Goal: Register for event/course

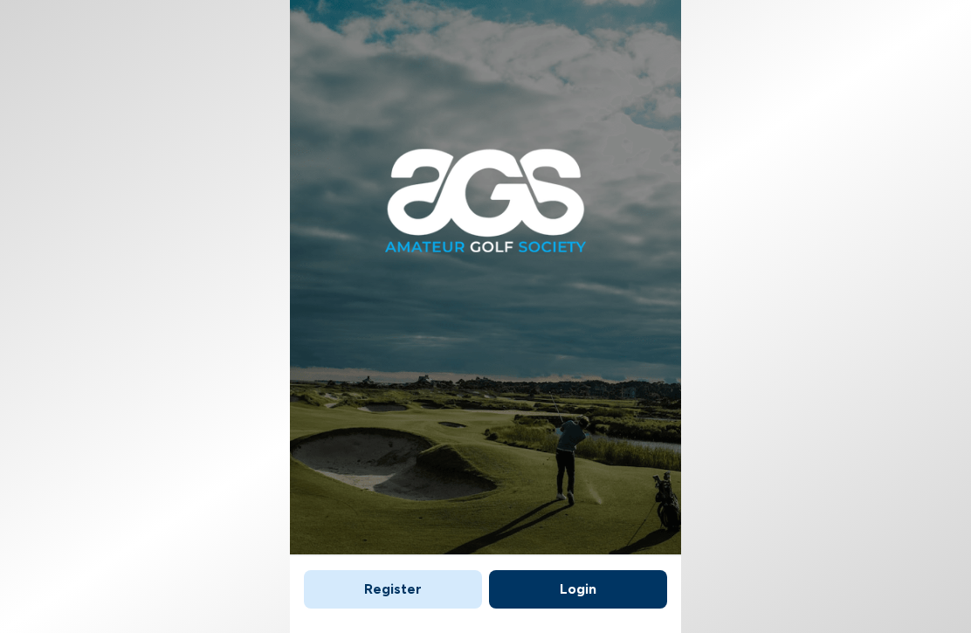
scroll to position [79, 0]
click at [382, 570] on button "Register" at bounding box center [393, 589] width 178 height 38
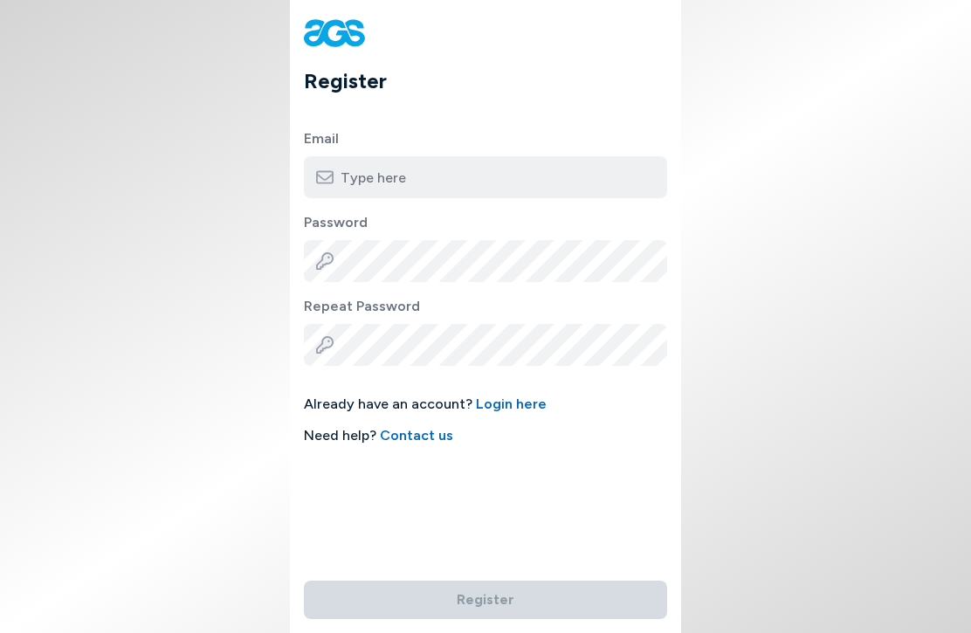
click at [367, 169] on input "email" at bounding box center [485, 177] width 363 height 42
type input "gregwelch61@yahoo.com"
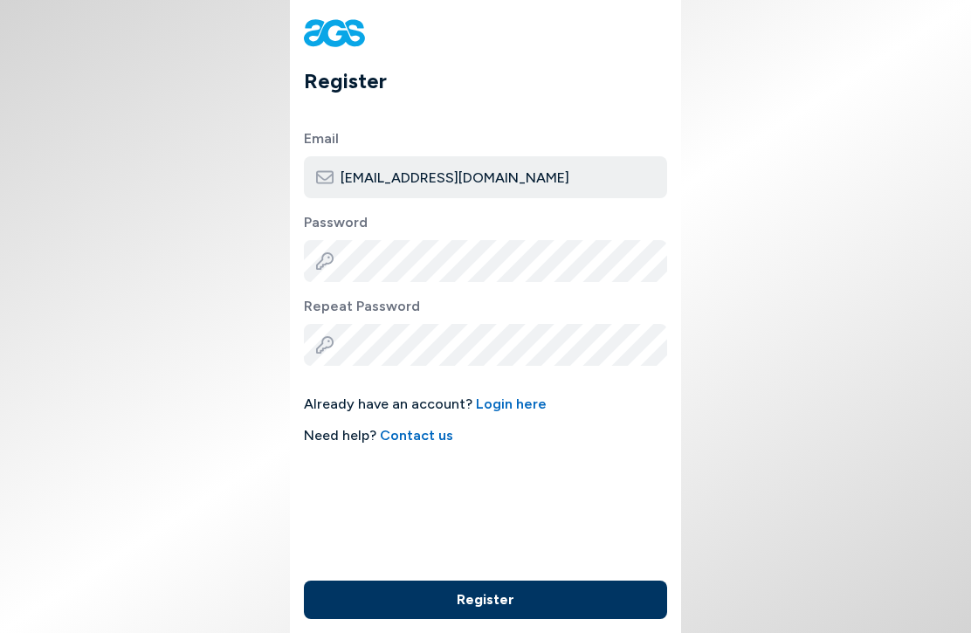
click at [440, 588] on button "Register" at bounding box center [485, 600] width 363 height 38
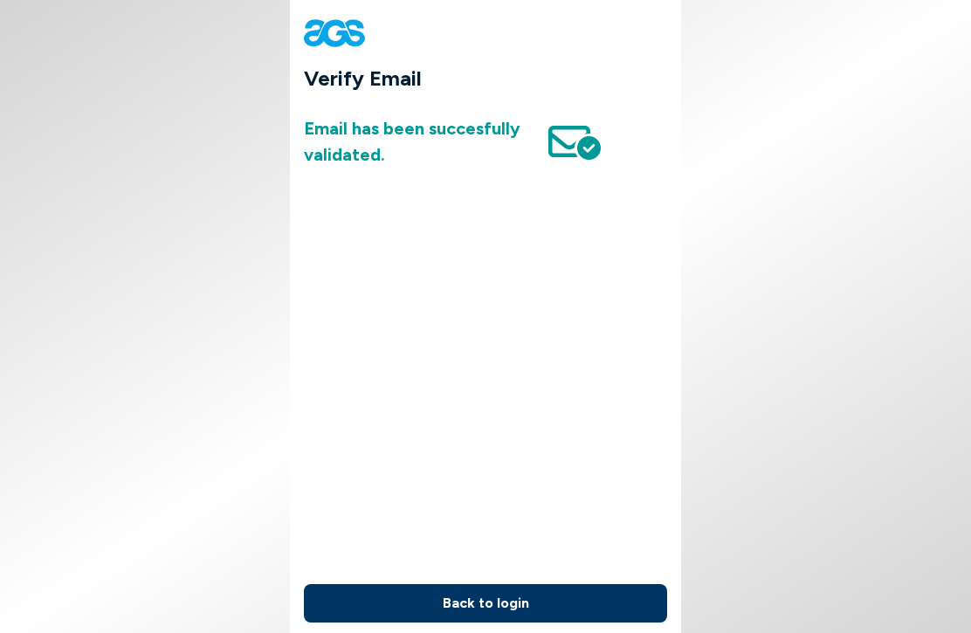
click at [439, 584] on button "Back to login" at bounding box center [485, 603] width 363 height 38
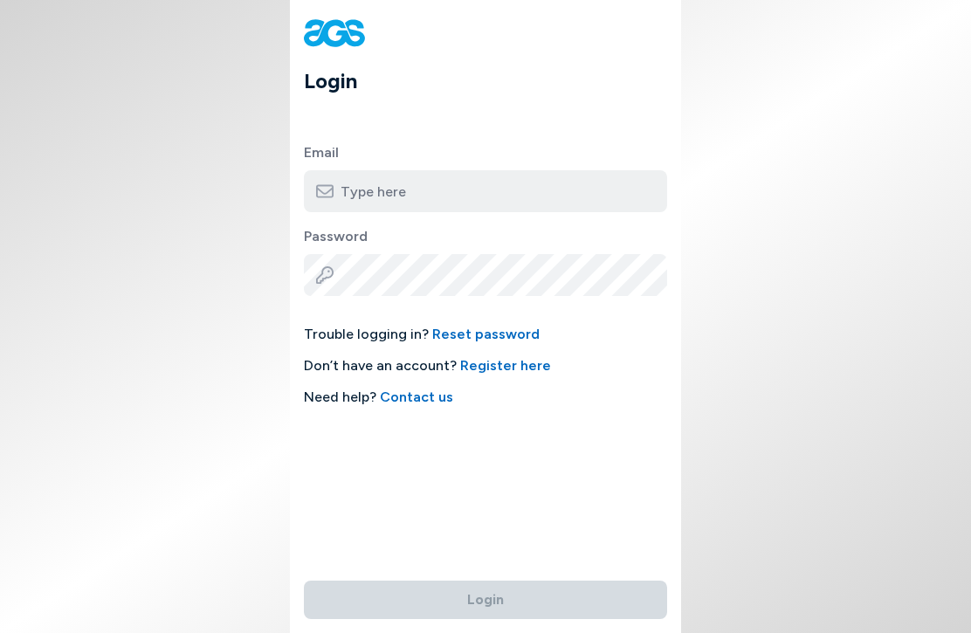
click at [351, 194] on input "email" at bounding box center [485, 191] width 363 height 42
type input "[EMAIL_ADDRESS][DOMAIN_NAME]"
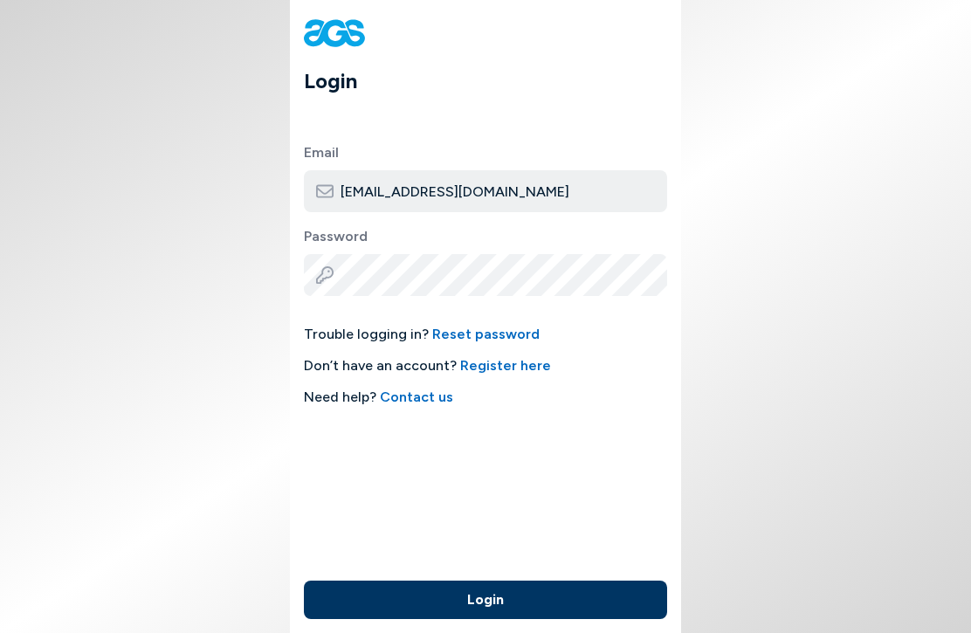
click at [486, 590] on button "Login" at bounding box center [485, 600] width 363 height 38
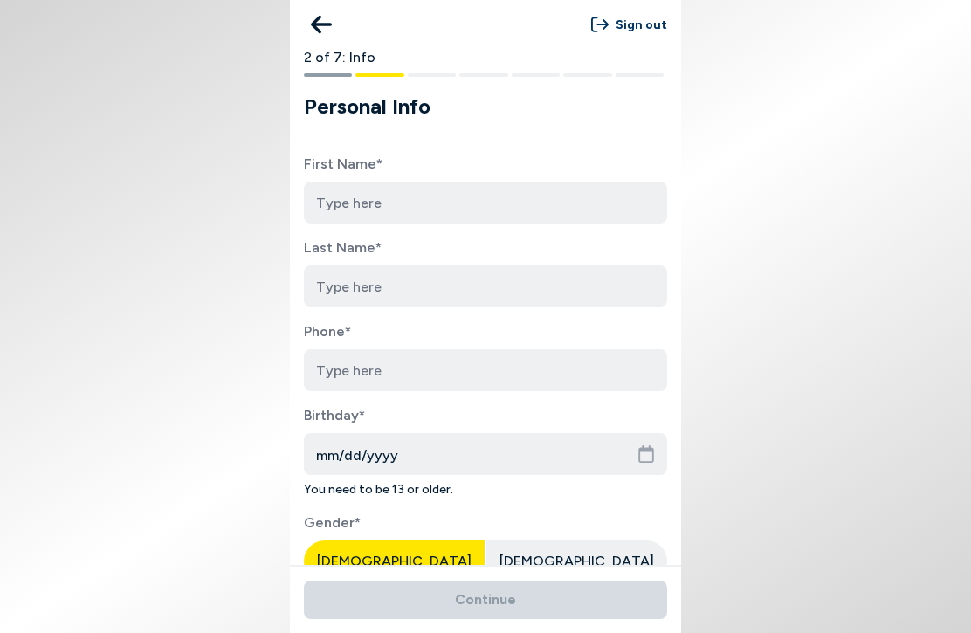
click at [328, 204] on input at bounding box center [485, 203] width 363 height 42
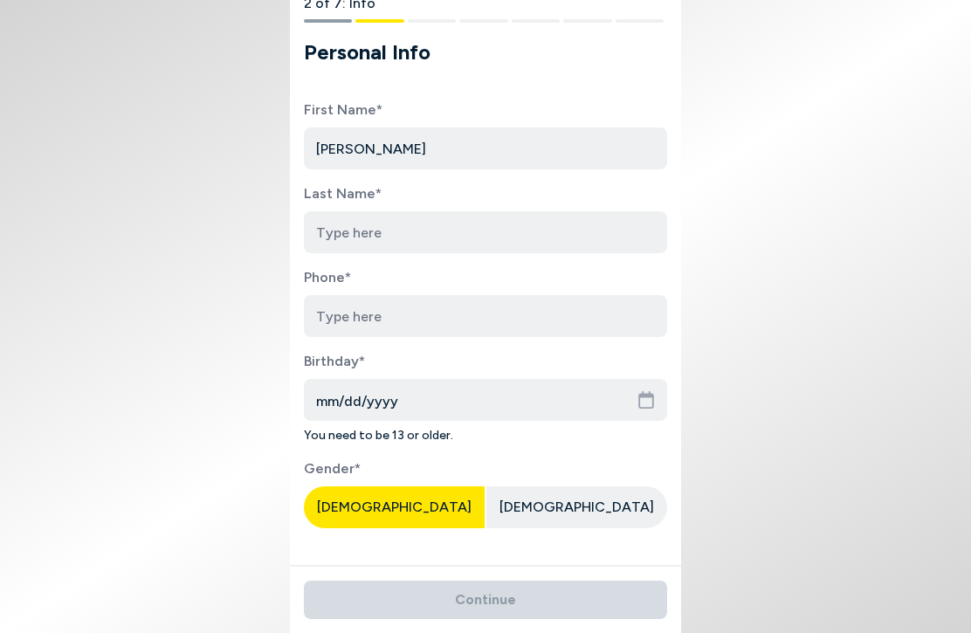
scroll to position [63, 0]
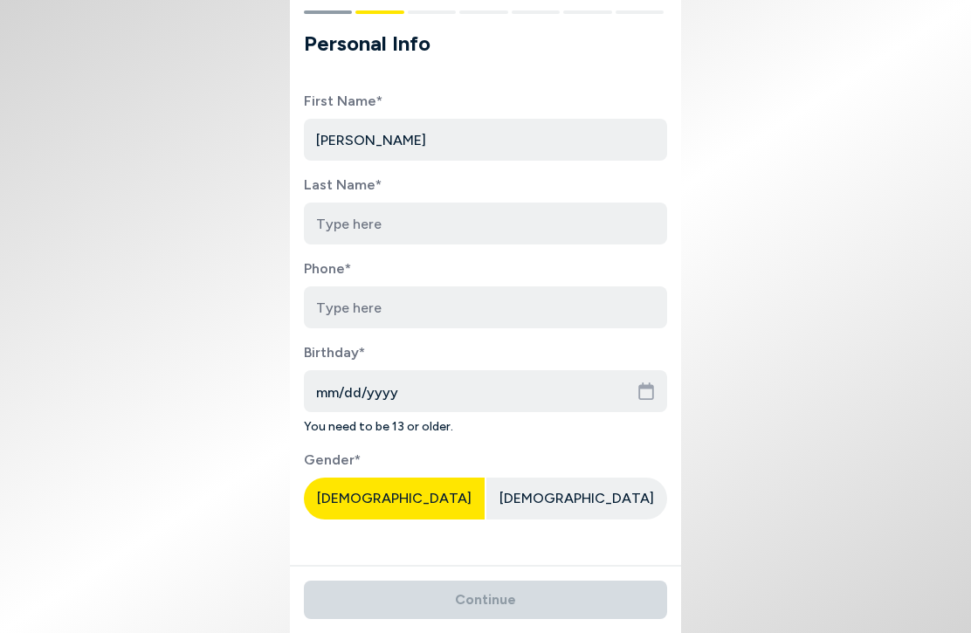
type input "[PERSON_NAME]"
click at [334, 228] on input at bounding box center [485, 224] width 363 height 42
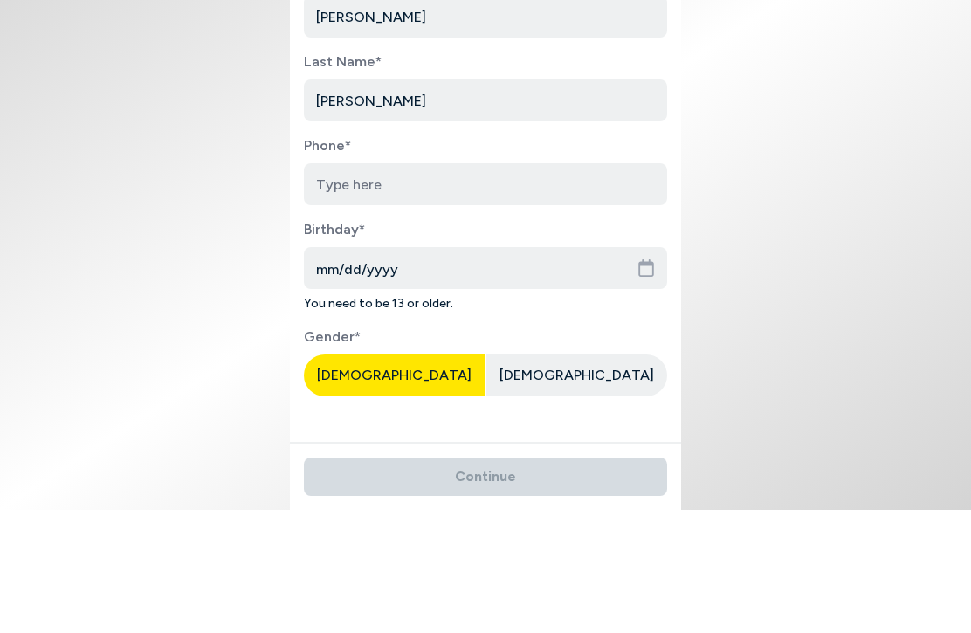
type input "[PERSON_NAME]"
click at [340, 286] on input "tel" at bounding box center [485, 307] width 363 height 42
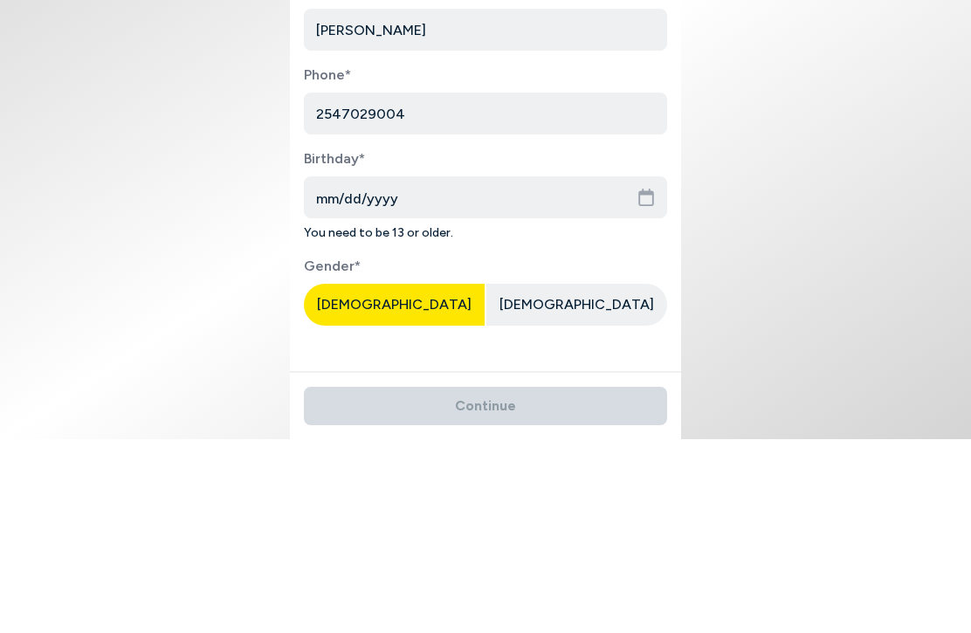
type input "2547029004"
click at [334, 370] on input "mm/dd/yyyy" at bounding box center [485, 391] width 363 height 42
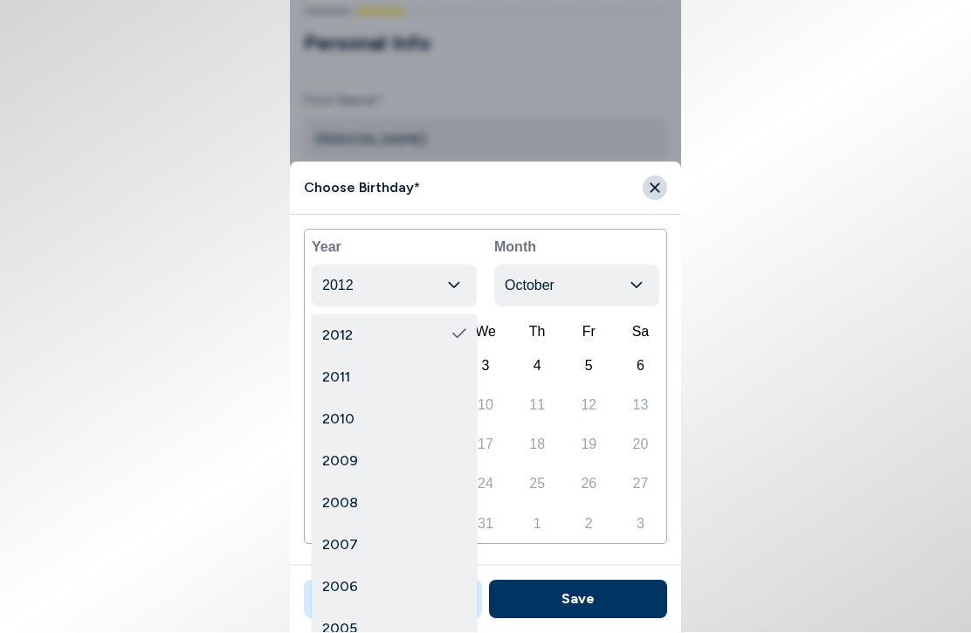
click at [419, 293] on button "2012" at bounding box center [394, 287] width 165 height 42
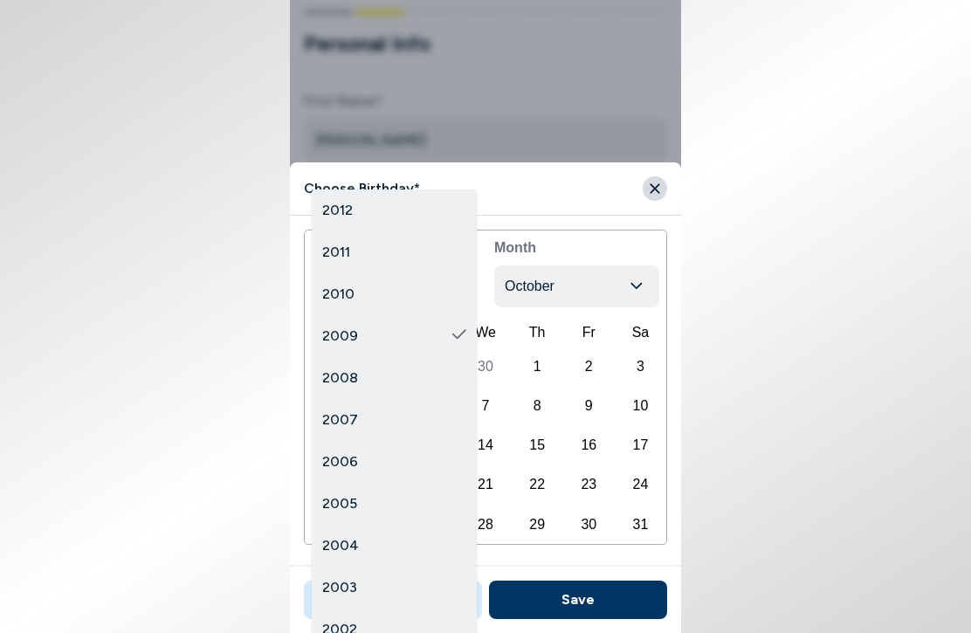
click at [322, 293] on span "2010" at bounding box center [338, 294] width 32 height 21
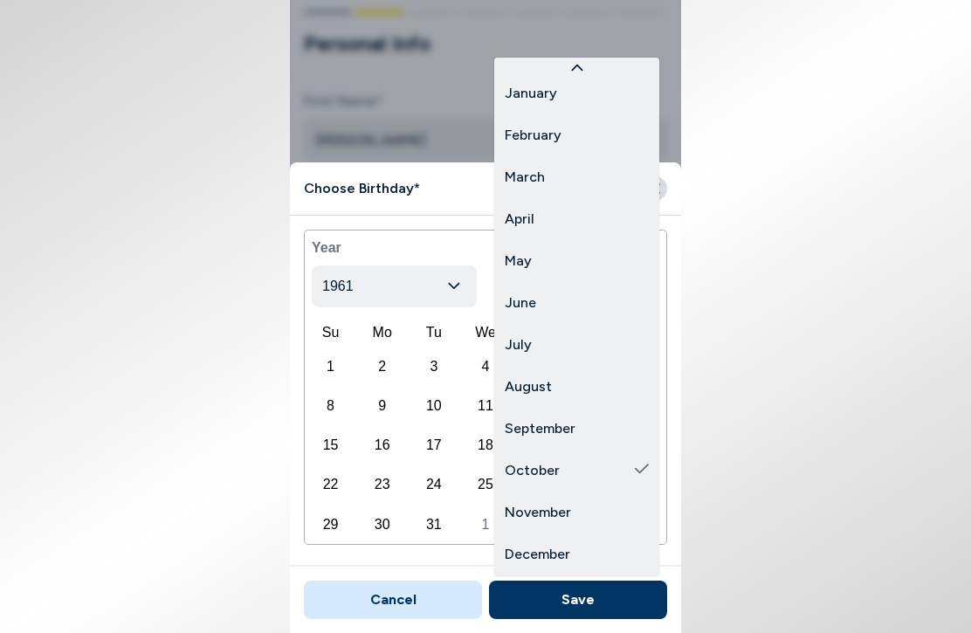
scroll to position [3, 0]
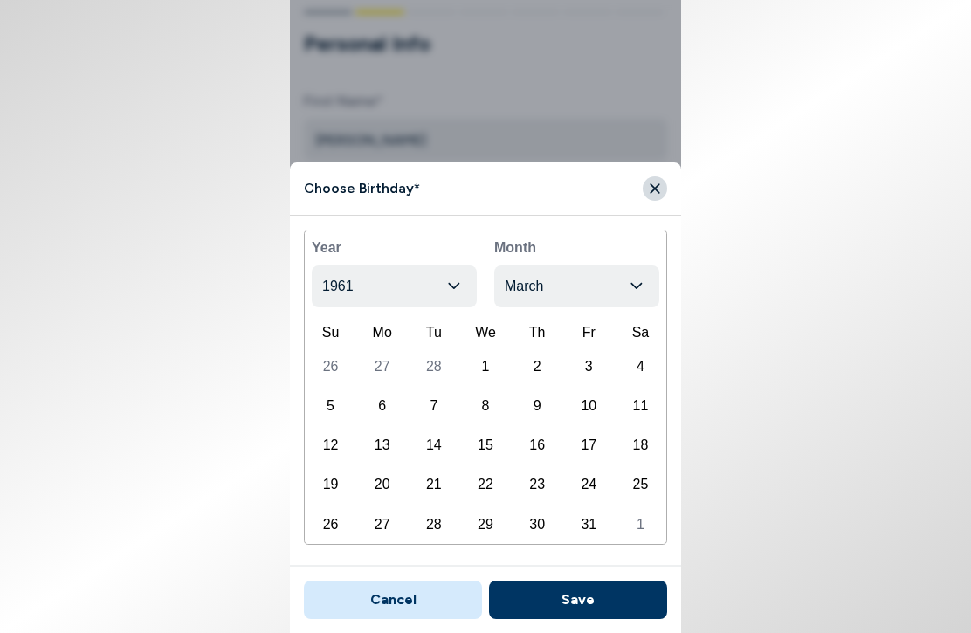
click at [529, 481] on div "23" at bounding box center [537, 484] width 47 height 35
click at [539, 605] on button "Save" at bounding box center [578, 600] width 178 height 38
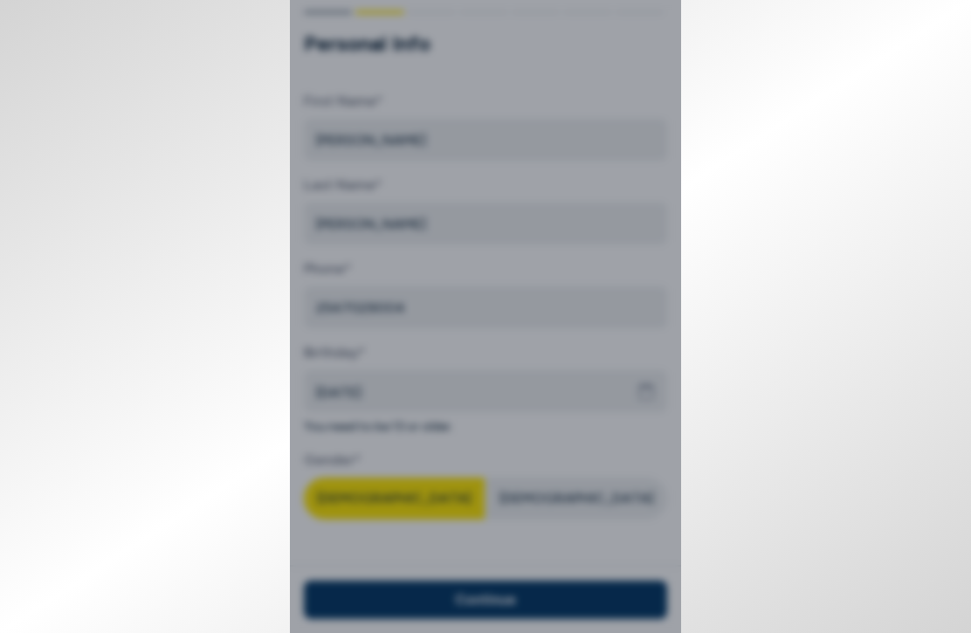
type input "[DATE]"
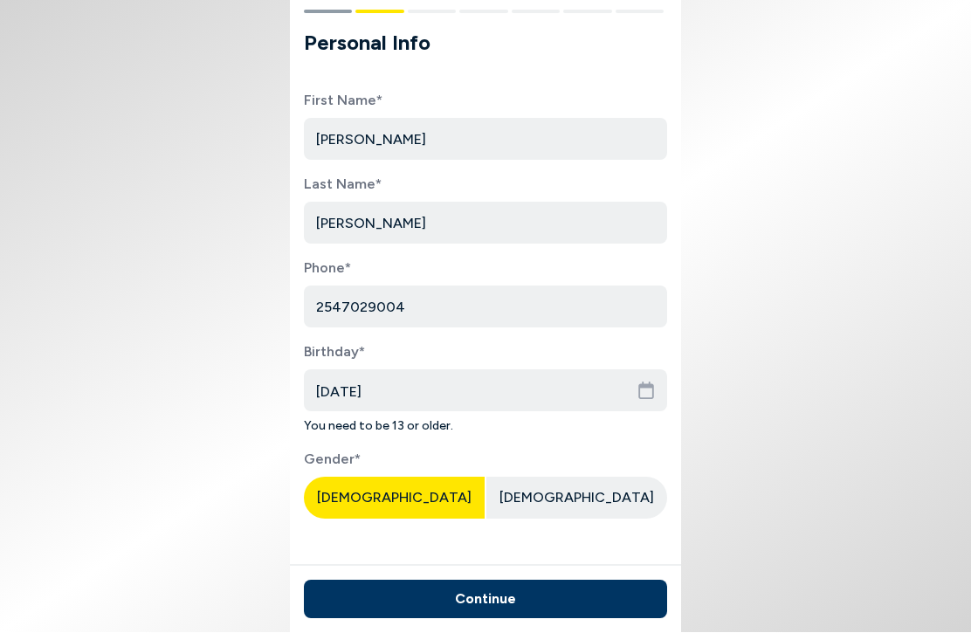
click at [429, 604] on button "Continue" at bounding box center [485, 600] width 363 height 38
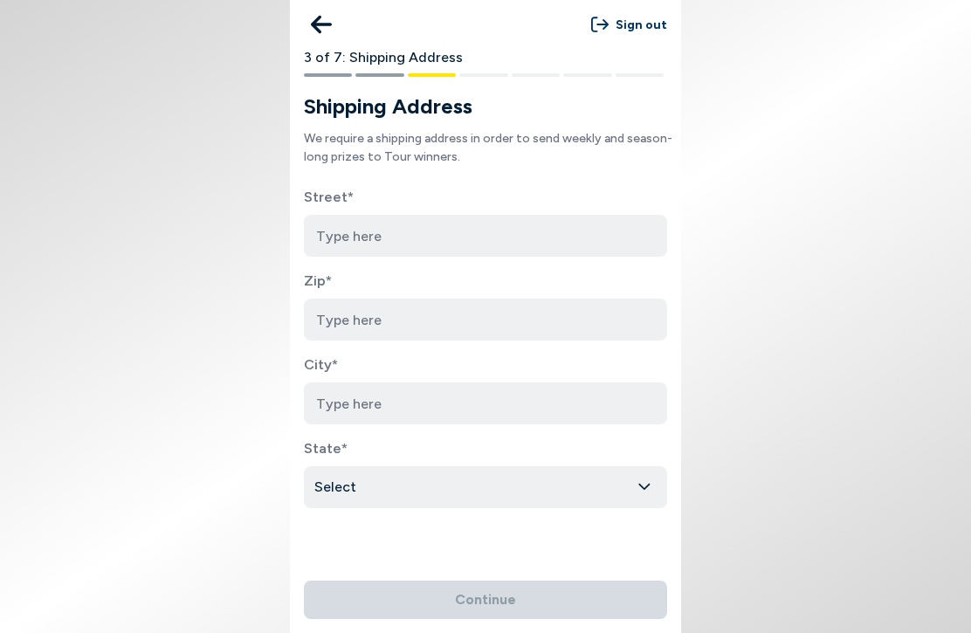
click at [320, 232] on input at bounding box center [485, 236] width 363 height 42
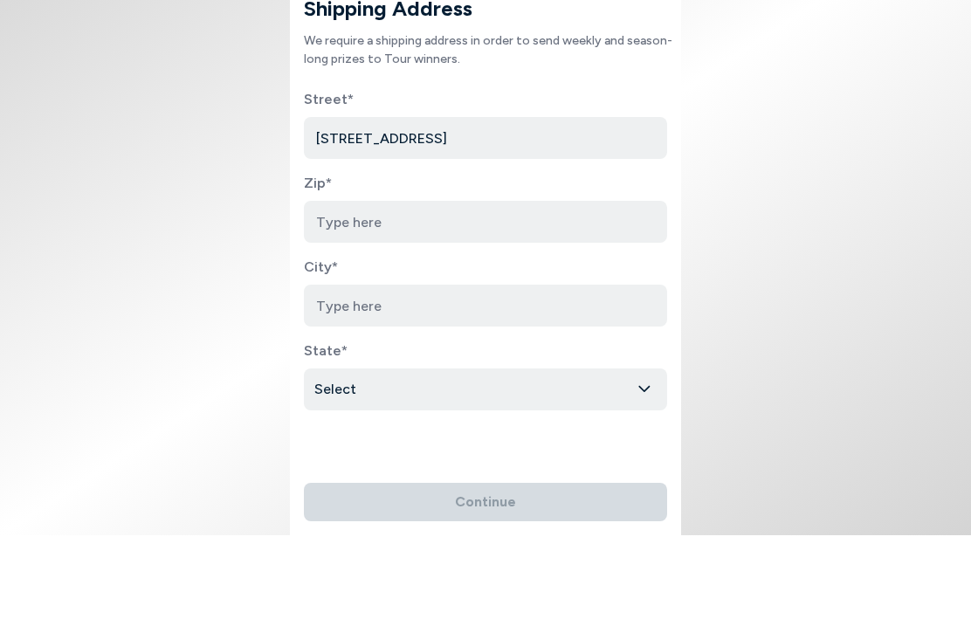
type input "[STREET_ADDRESS]"
click at [336, 299] on input at bounding box center [485, 320] width 363 height 42
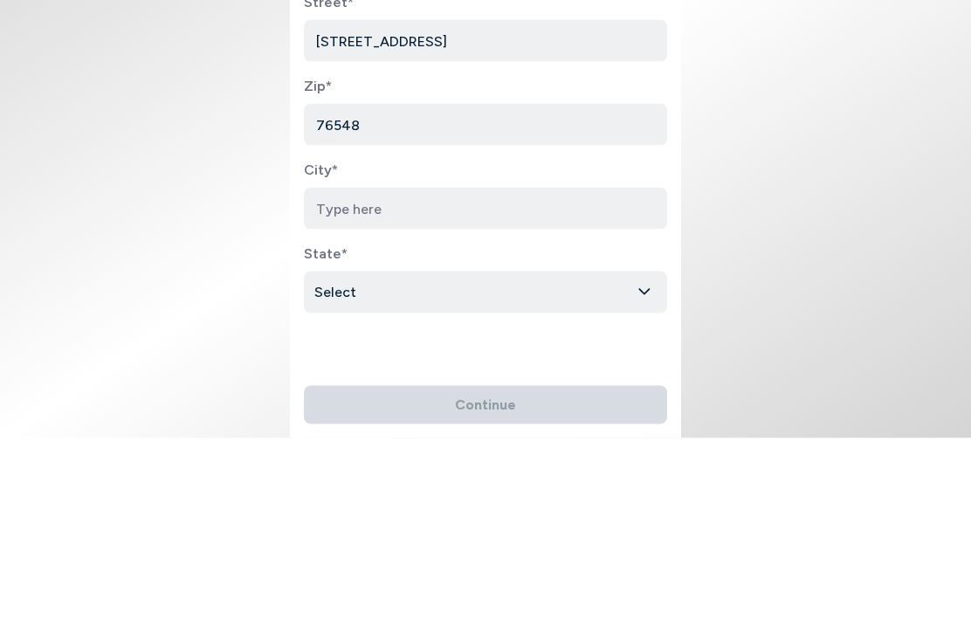
type input "76548"
click at [340, 383] on input at bounding box center [485, 404] width 363 height 42
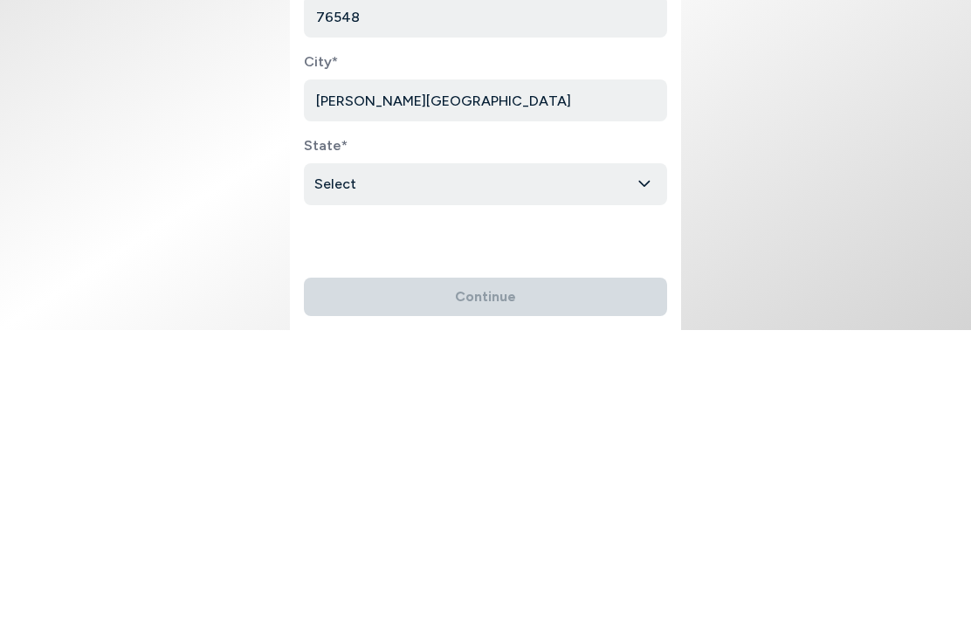
type input "[PERSON_NAME][GEOGRAPHIC_DATA]"
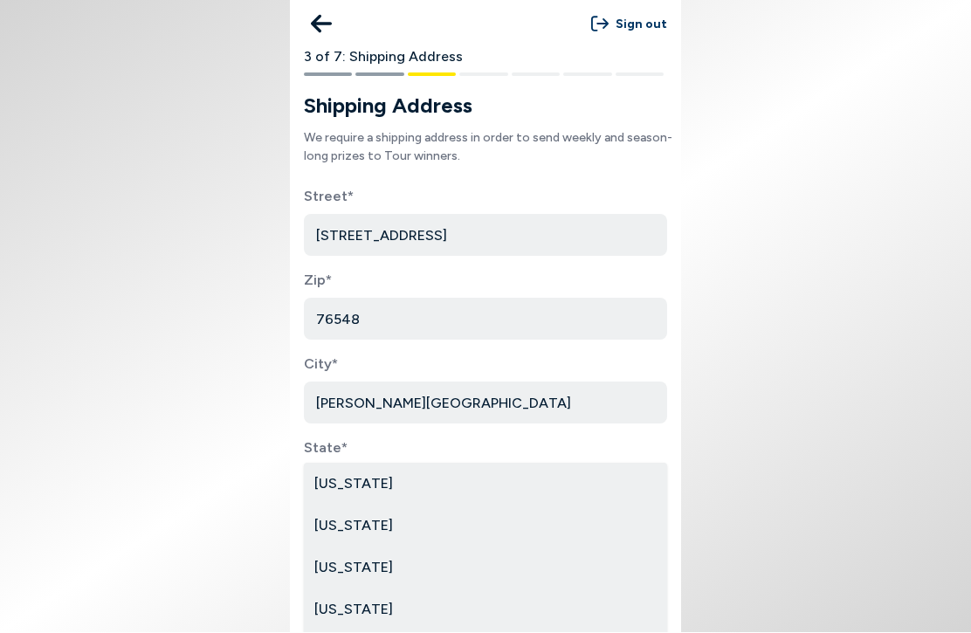
click at [345, 185] on html "Sign out 3 of 7: Shipping Address Shipping Address We require a shipping addres…" at bounding box center [485, 316] width 971 height 633
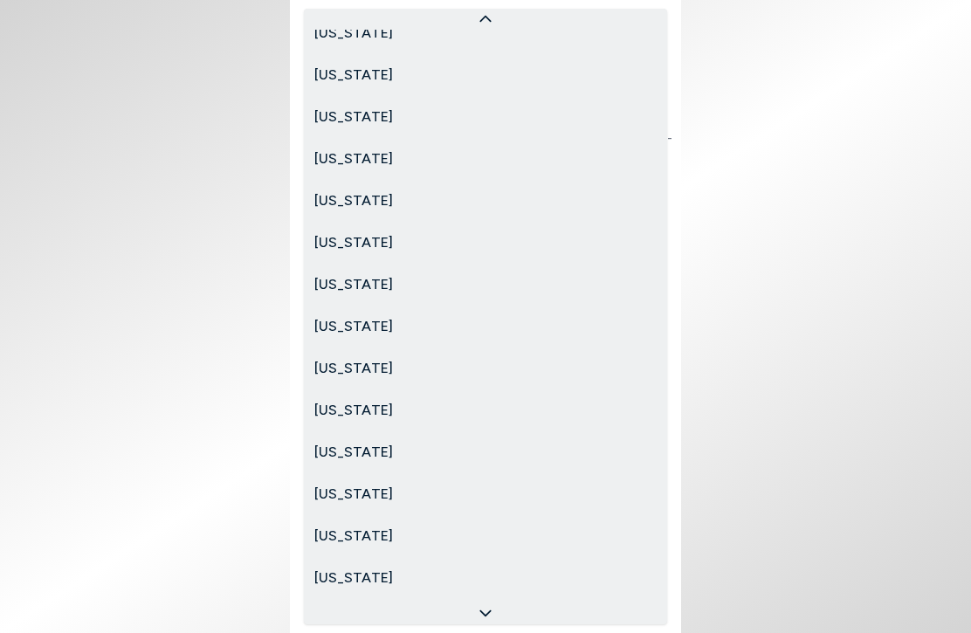
scroll to position [1317, 0]
select select "[US_STATE]"
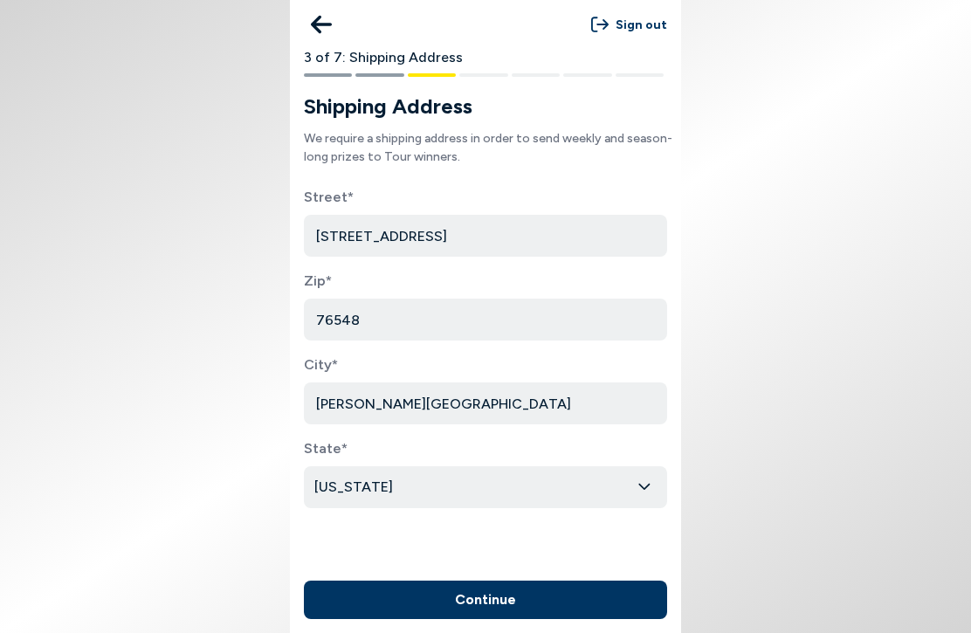
click at [327, 544] on form "Street* [GEOGRAPHIC_DATA] Zip* 76548 City* [GEOGRAPHIC_DATA] State* [US_STATE] …" at bounding box center [485, 372] width 391 height 370
click at [389, 602] on button "Continue" at bounding box center [485, 600] width 363 height 38
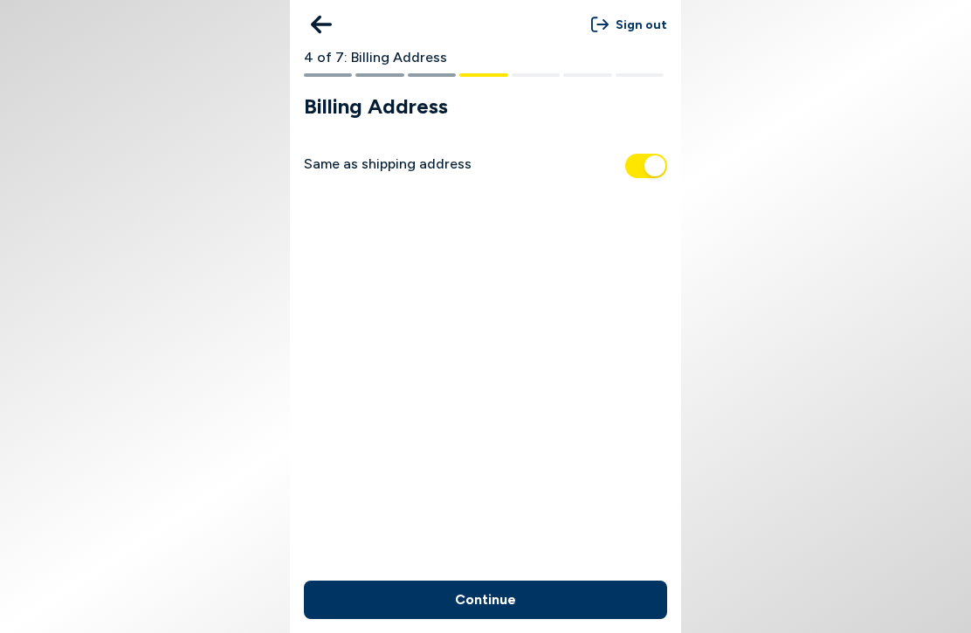
click at [425, 614] on button "Continue" at bounding box center [485, 600] width 363 height 38
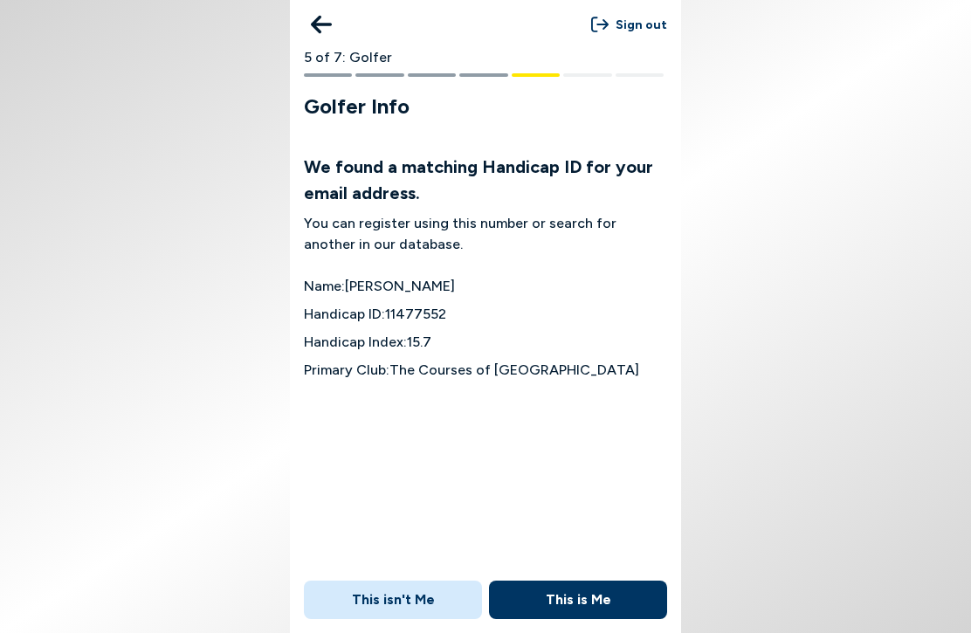
click at [545, 592] on button "This is Me" at bounding box center [578, 600] width 178 height 38
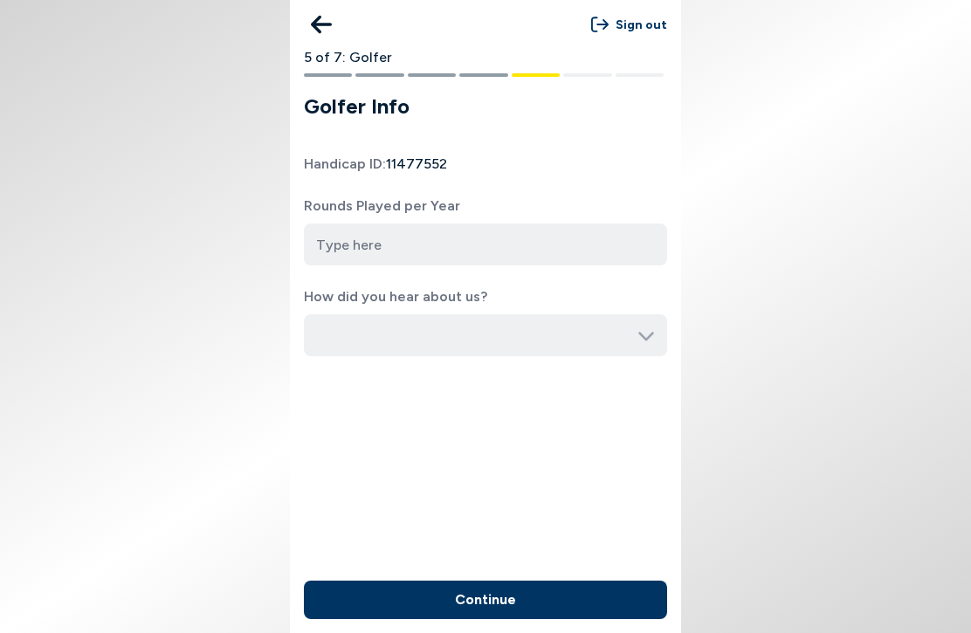
click at [336, 246] on input "number" at bounding box center [485, 245] width 363 height 42
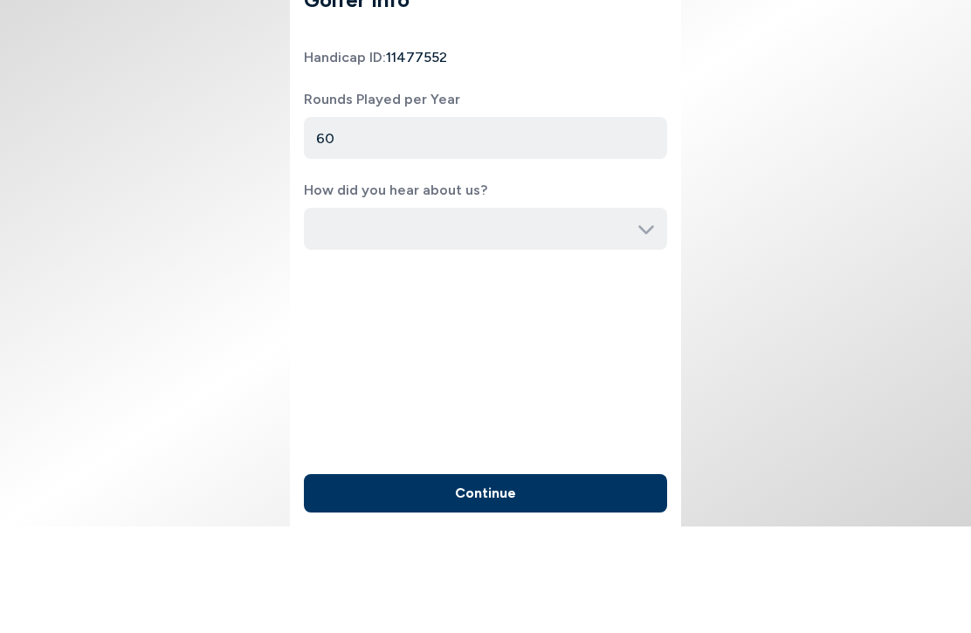
type input "60"
click at [634, 314] on input "button" at bounding box center [485, 335] width 363 height 42
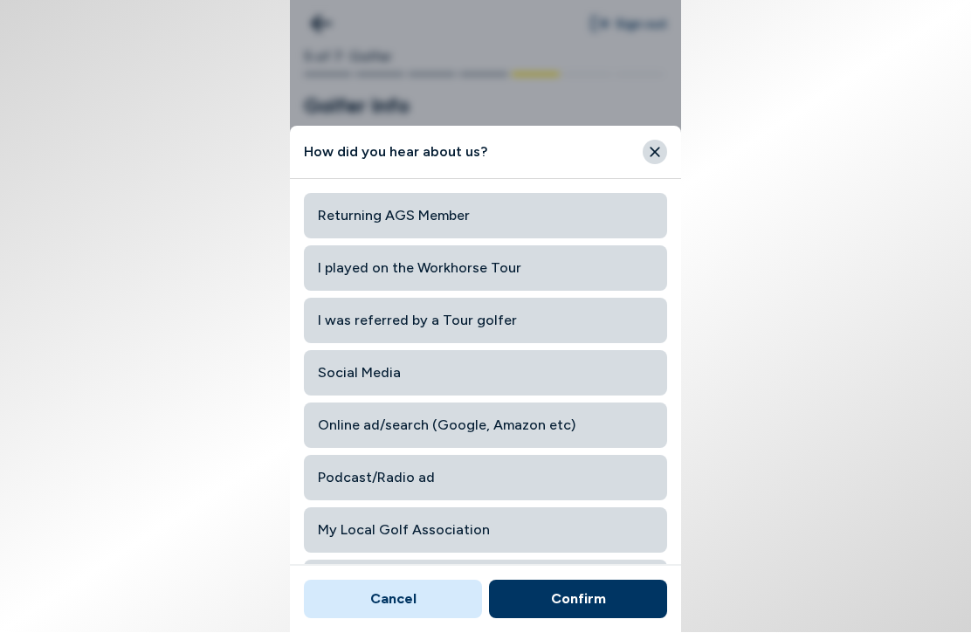
click at [326, 380] on span "Social Media" at bounding box center [485, 373] width 335 height 31
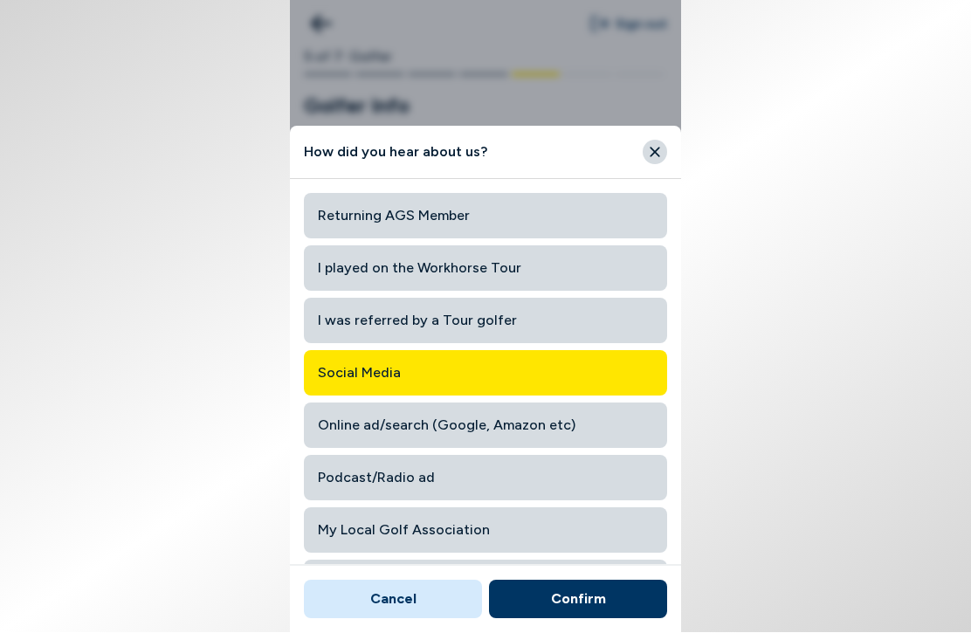
click at [541, 602] on button "Confirm" at bounding box center [578, 600] width 178 height 38
type input "Social Media"
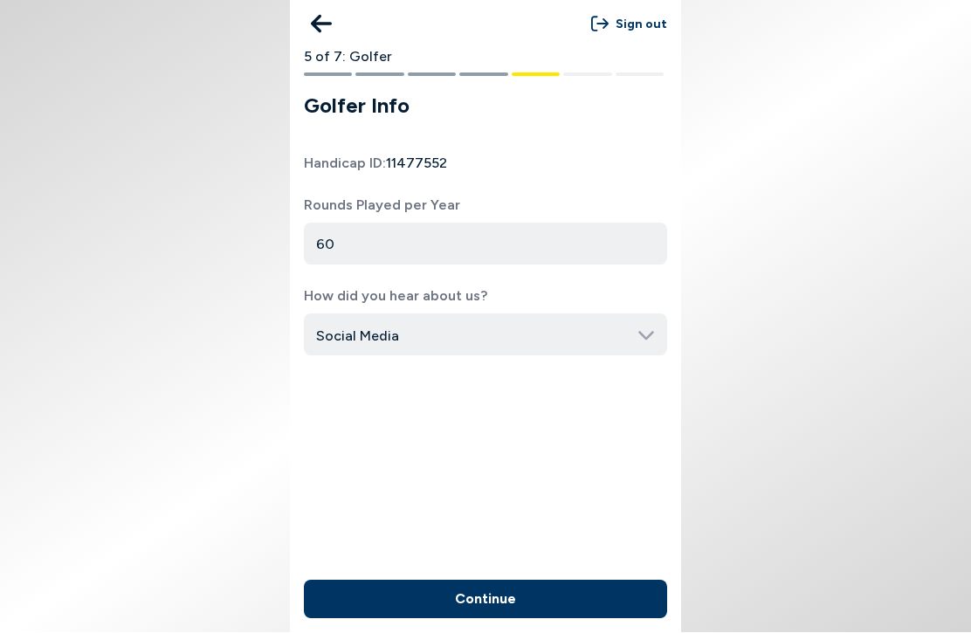
click at [443, 601] on button "Continue" at bounding box center [485, 600] width 363 height 38
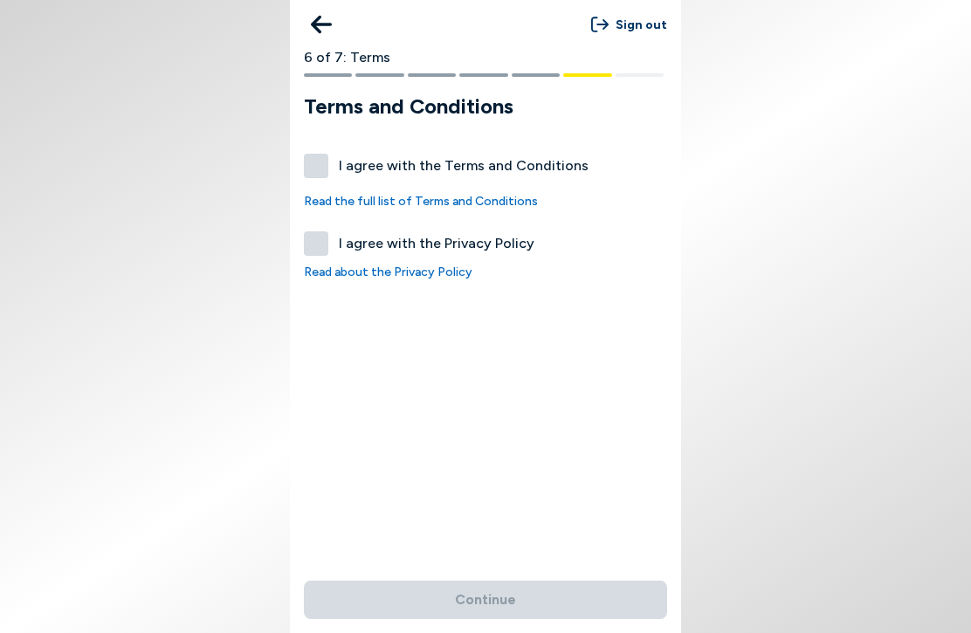
click at [307, 176] on label "I agree with the Terms and Conditions" at bounding box center [485, 166] width 363 height 24
click at [307, 176] on button "I agree with the Terms and Conditions" at bounding box center [316, 166] width 24 height 24
checkbox input "true"
click at [312, 250] on label "I agree with the Privacy Policy" at bounding box center [485, 243] width 363 height 24
click at [312, 250] on button "I agree with the Privacy Policy" at bounding box center [316, 243] width 24 height 24
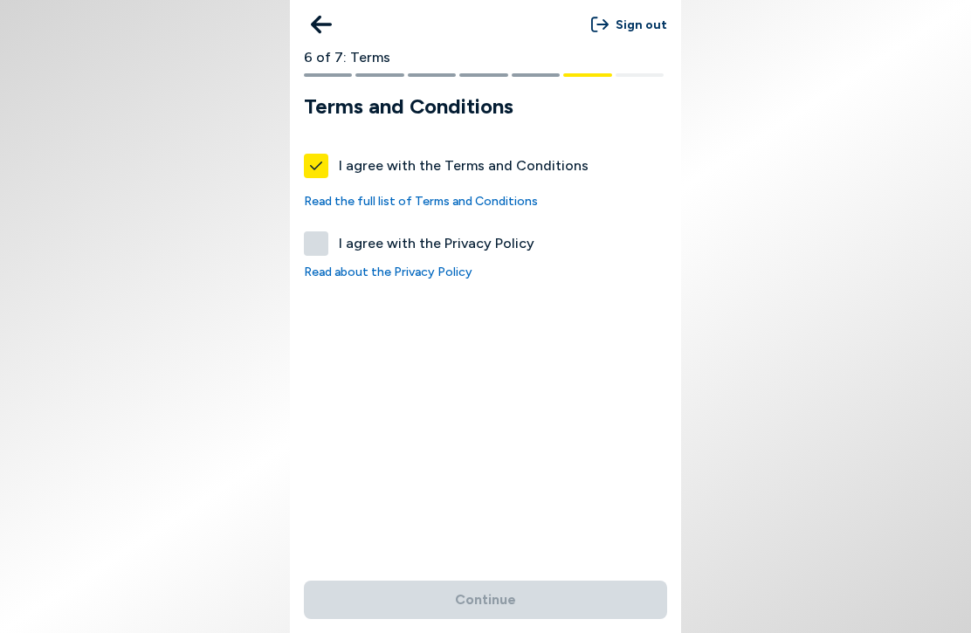
checkbox input "true"
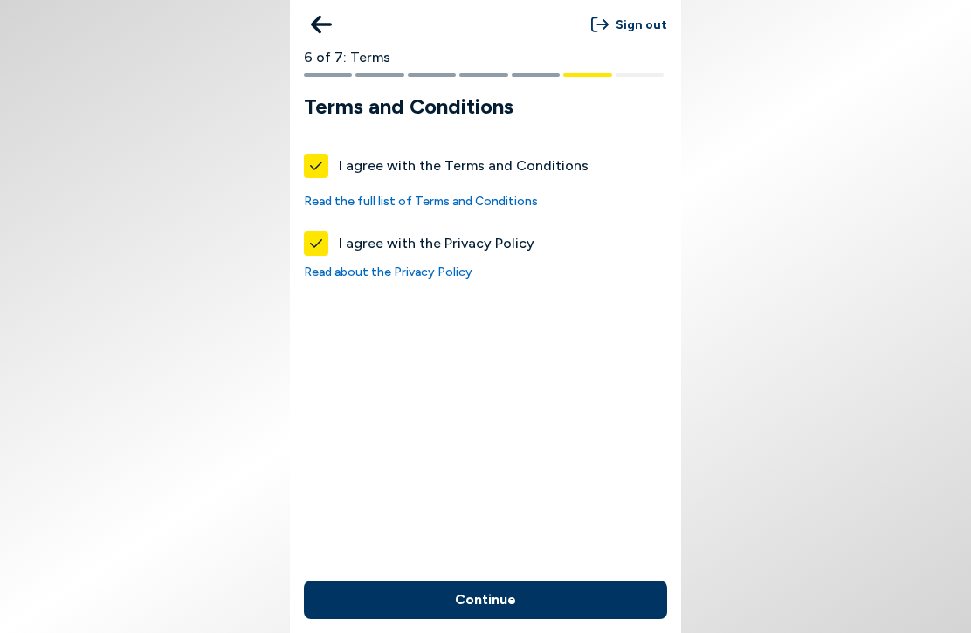
click at [431, 603] on button "Continue" at bounding box center [485, 600] width 363 height 38
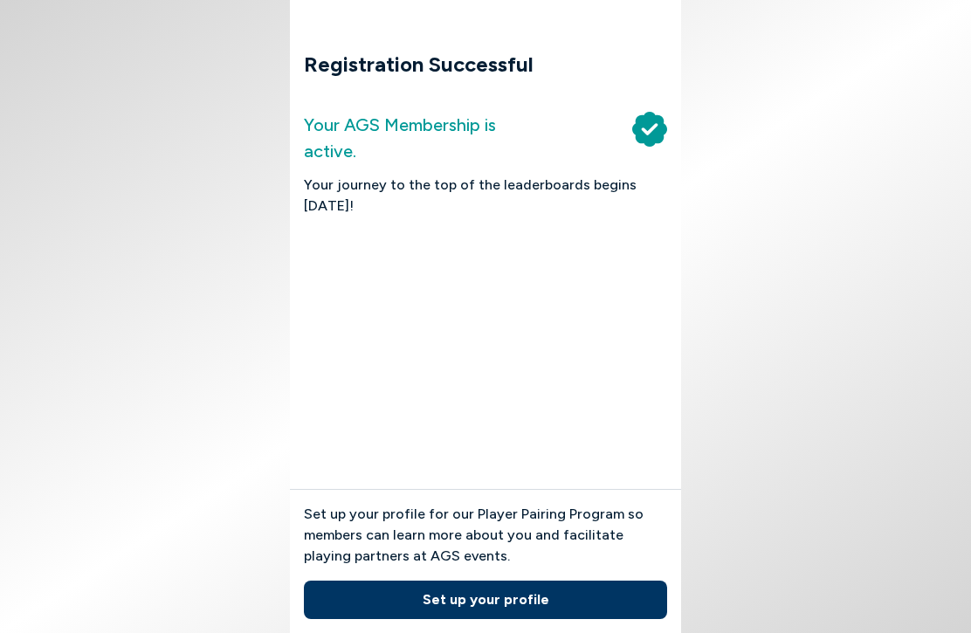
click at [410, 603] on button "Set up your profile" at bounding box center [485, 600] width 363 height 38
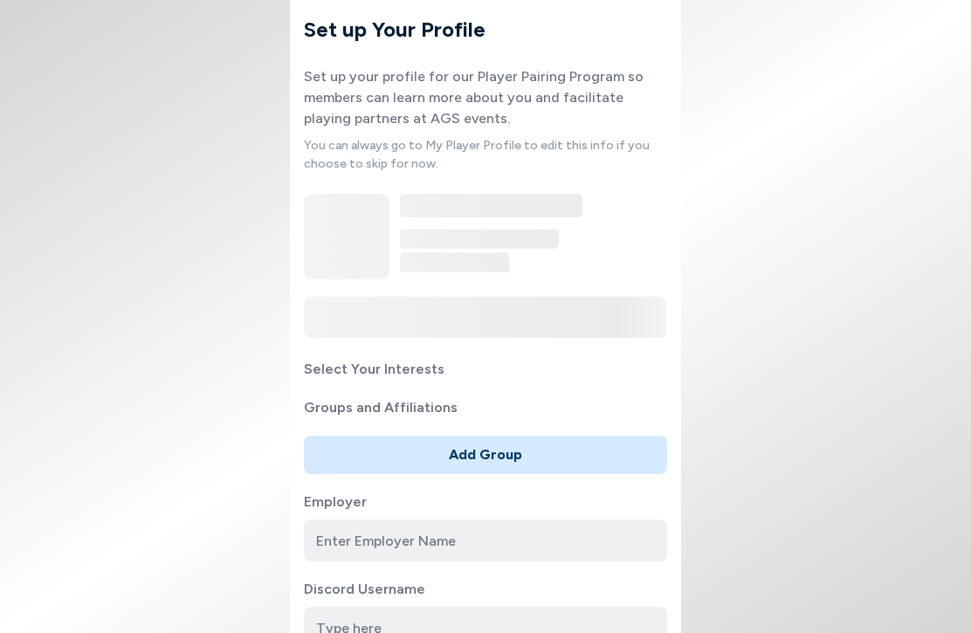
click at [431, 600] on label "Discord Username" at bounding box center [485, 589] width 363 height 21
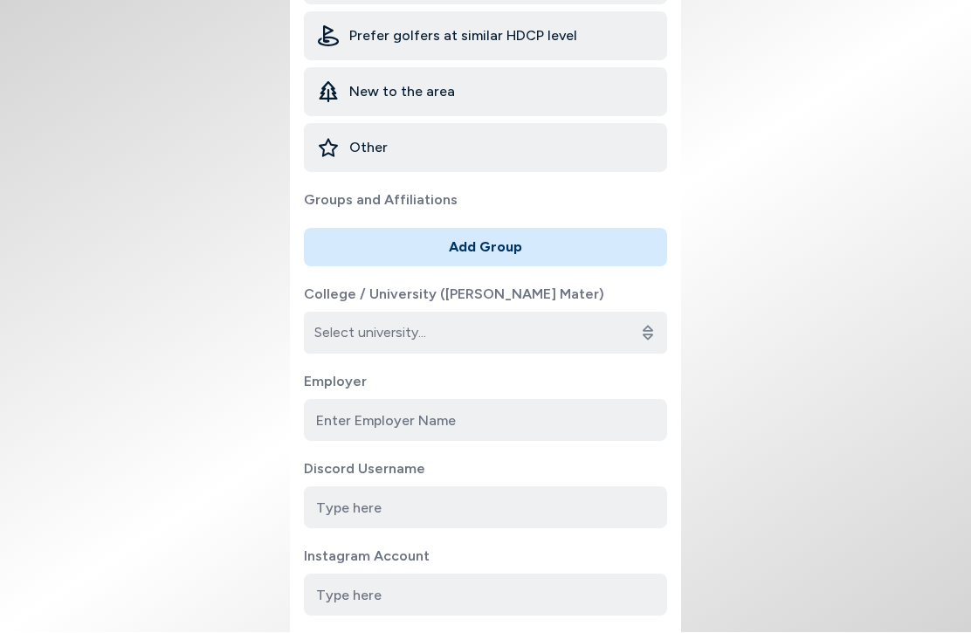
scroll to position [736, 0]
click at [347, 407] on input at bounding box center [485, 420] width 363 height 42
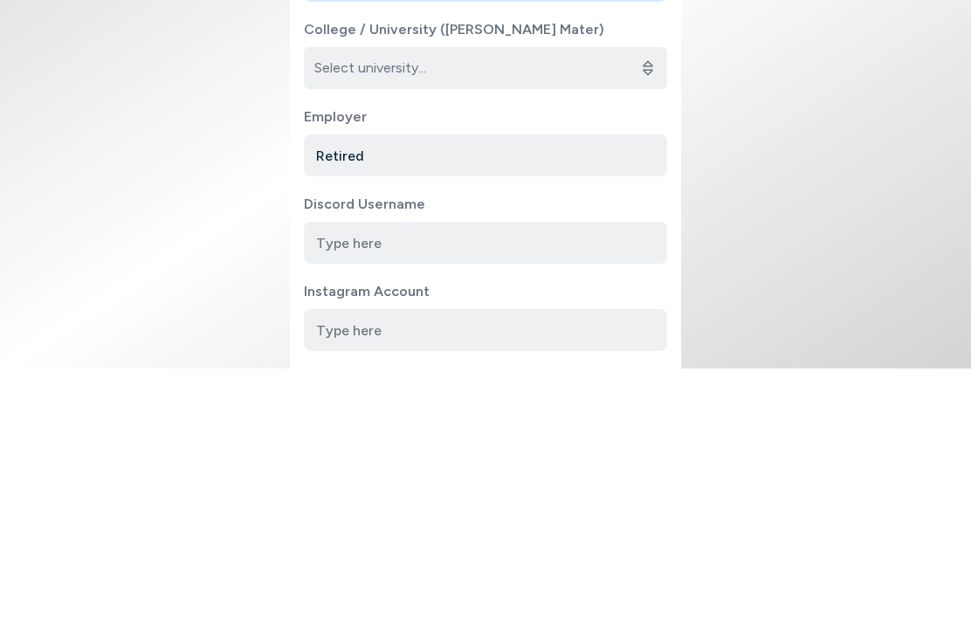
type input "Retired"
click at [326, 486] on input at bounding box center [485, 507] width 363 height 42
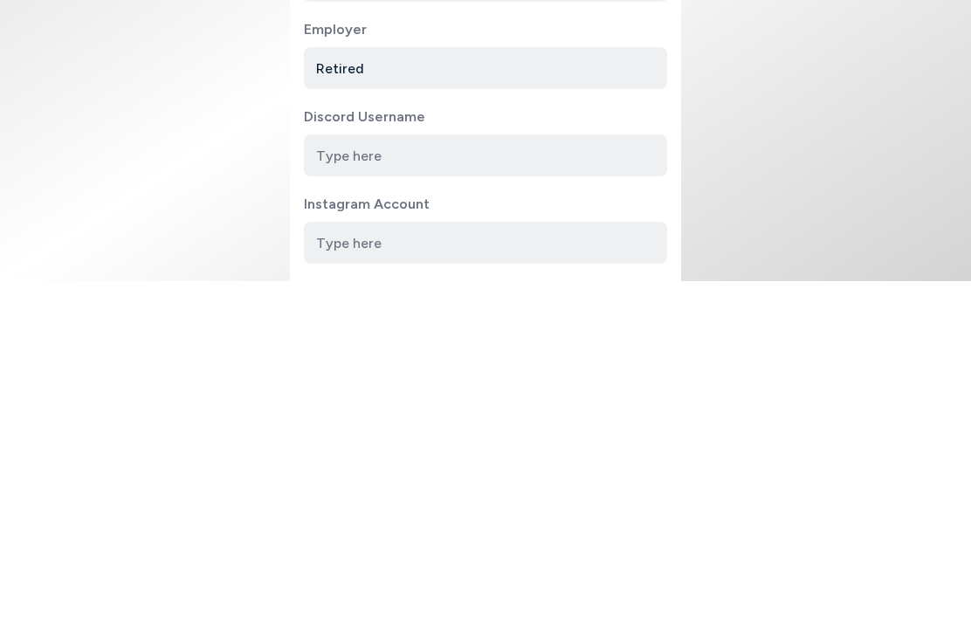
scroll to position [0, 0]
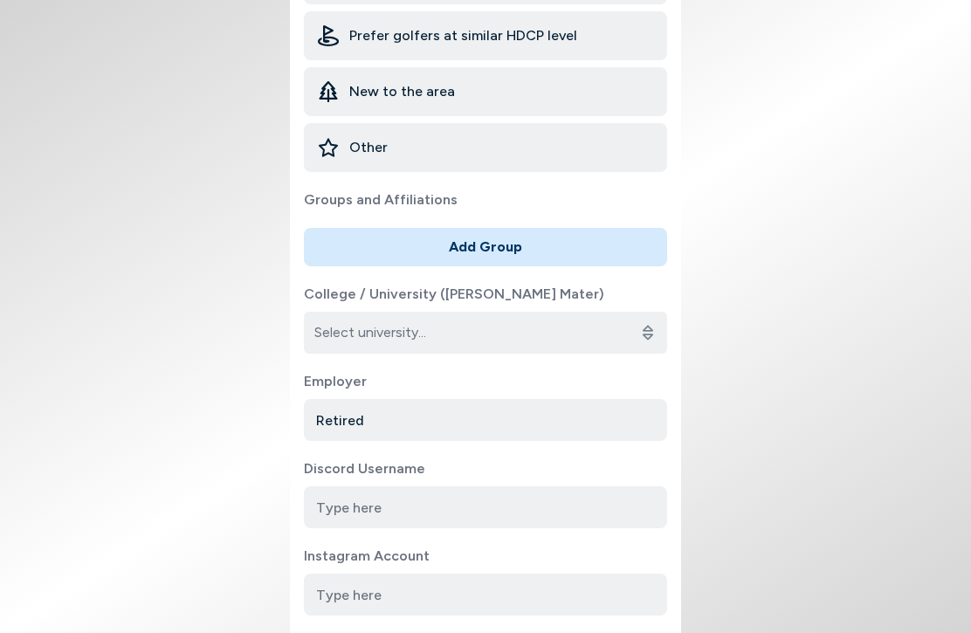
click at [112, 197] on body "Set up Your Profile Set up your profile for our Player Pairing Program so membe…" at bounding box center [485, 316] width 971 height 633
click at [320, 28] on div "Prefer golfers at similar HDCP level" at bounding box center [485, 35] width 363 height 49
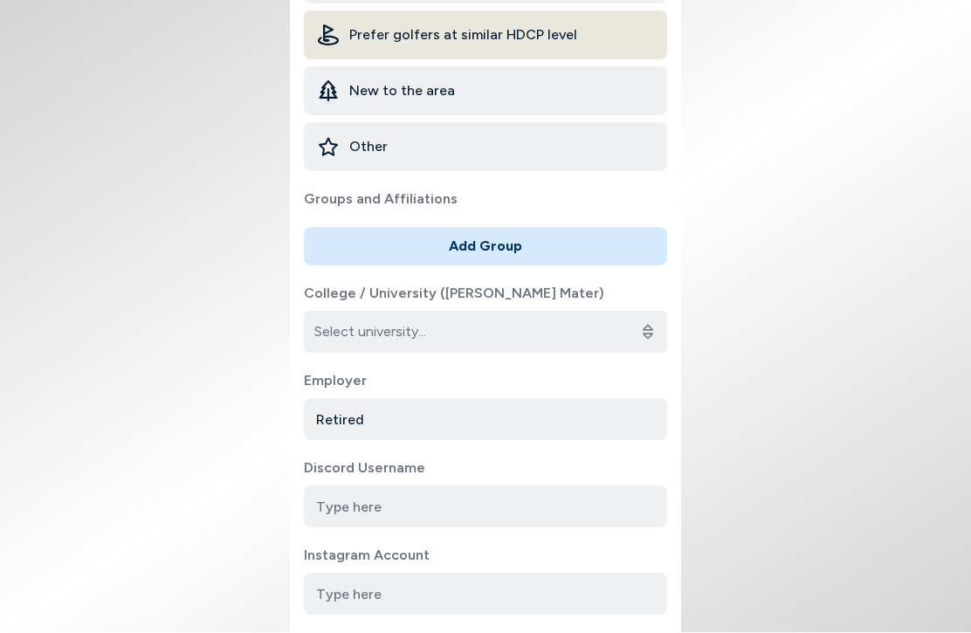
click at [320, 30] on div "Prefer golfers at similar HDCP level" at bounding box center [485, 35] width 363 height 49
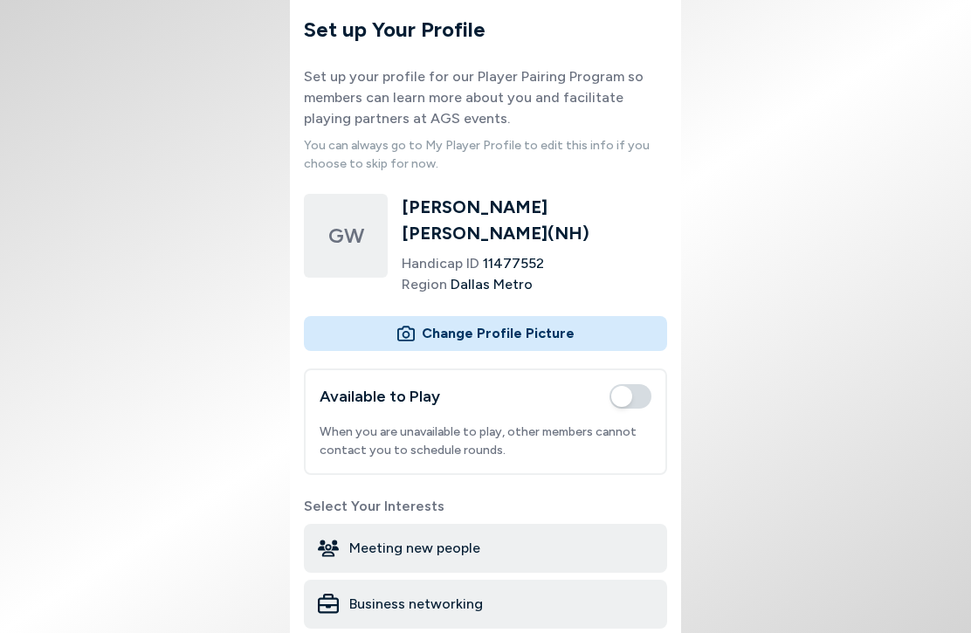
click at [420, 328] on input "file" at bounding box center [485, 333] width 363 height 35
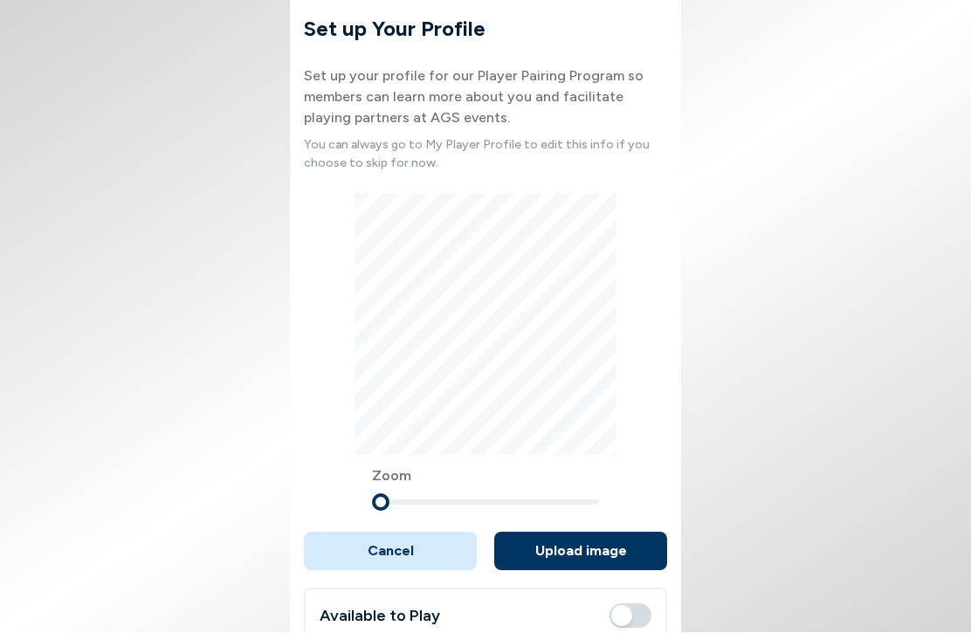
click at [539, 549] on button "Upload image" at bounding box center [580, 552] width 173 height 38
click at [709, 109] on body "Set up Your Profile Set up your profile for our Player Pairing Program so membe…" at bounding box center [485, 316] width 971 height 633
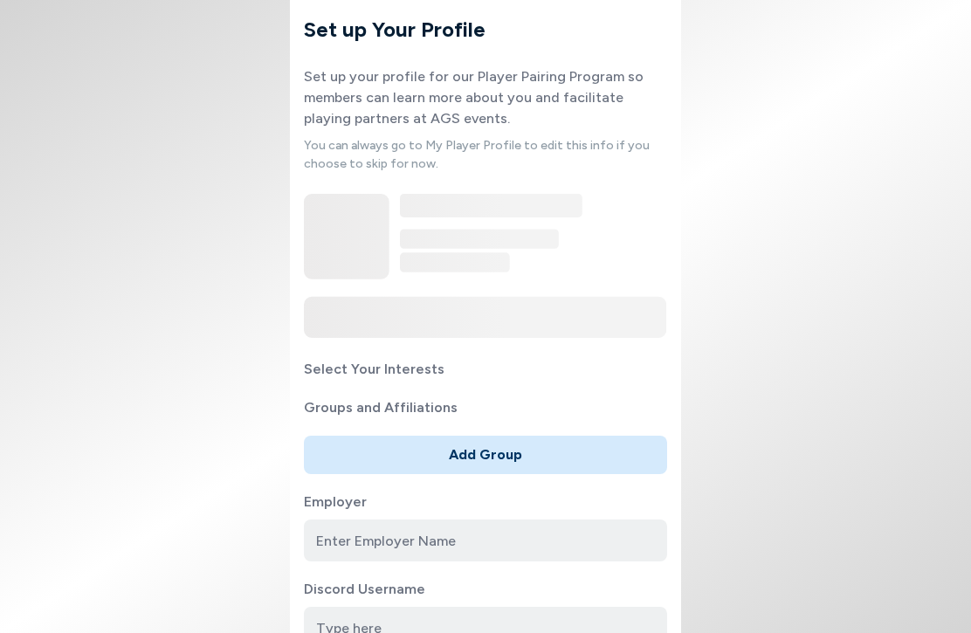
scroll to position [1, 0]
